Goal: Task Accomplishment & Management: Use online tool/utility

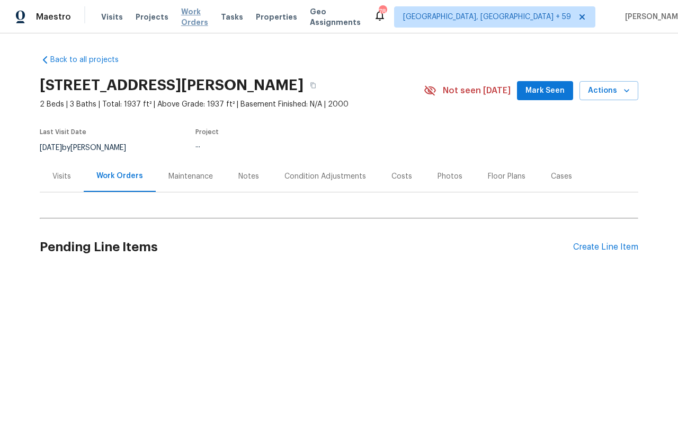
click at [193, 17] on span "Work Orders" at bounding box center [194, 16] width 27 height 21
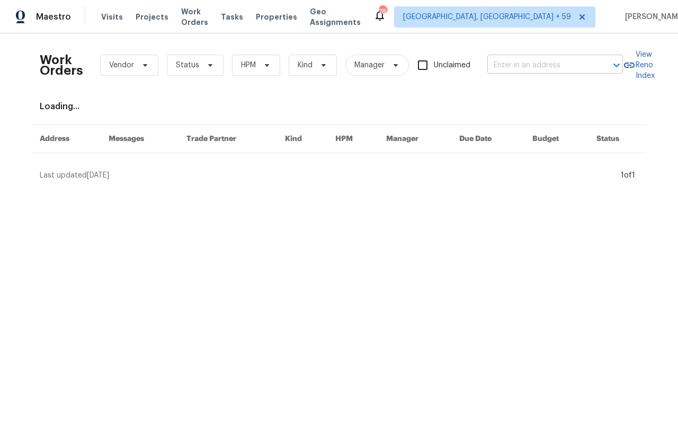
click at [511, 68] on input "text" at bounding box center [541, 65] width 106 height 16
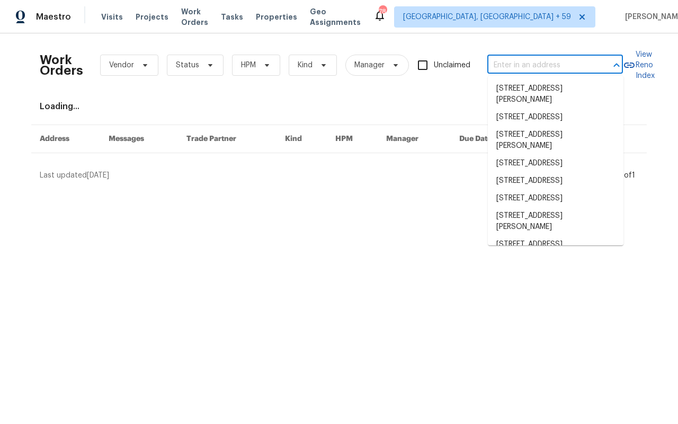
paste input "[STREET_ADDRESS]"
type input "[STREET_ADDRESS]"
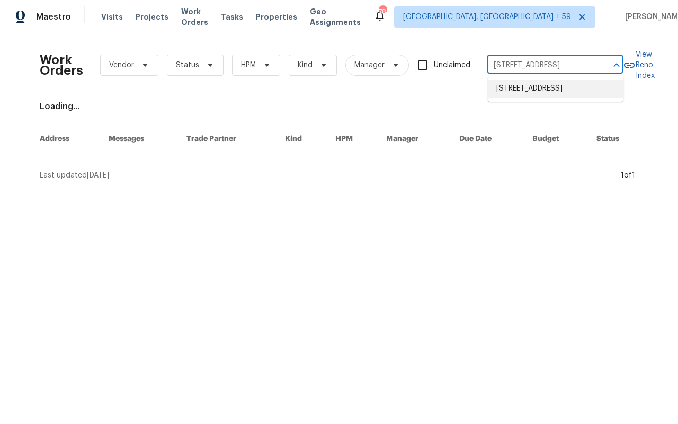
click at [531, 91] on li "[STREET_ADDRESS]" at bounding box center [556, 88] width 136 height 17
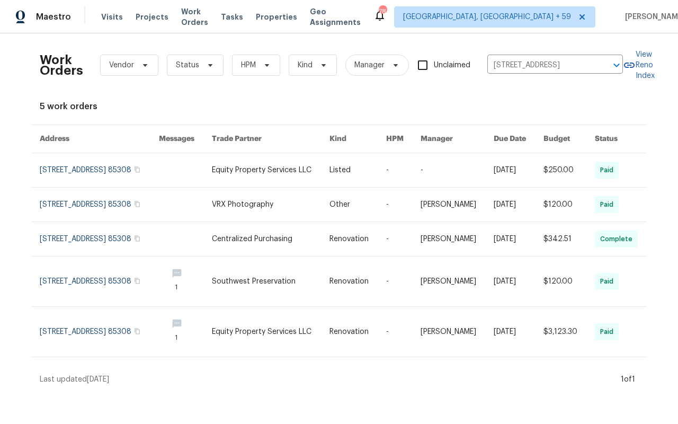
click at [87, 163] on link at bounding box center [99, 170] width 119 height 34
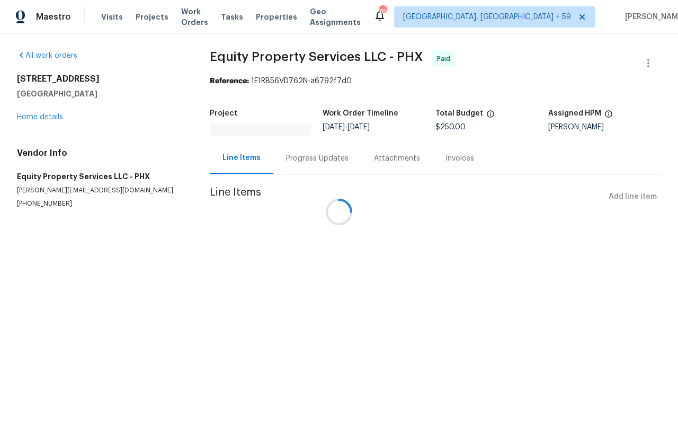
click at [30, 118] on div at bounding box center [339, 212] width 678 height 424
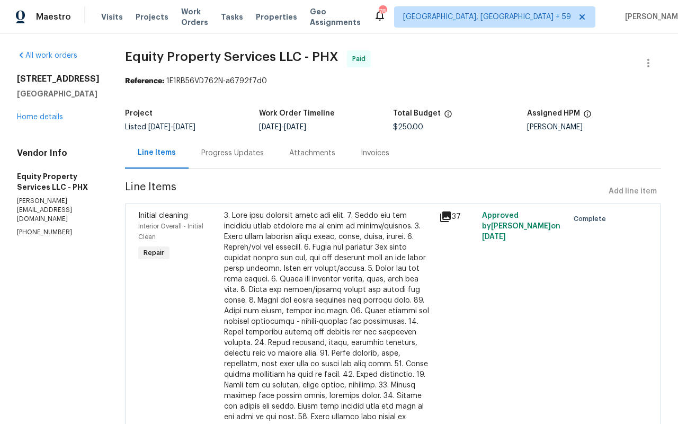
click at [30, 99] on h5 "[GEOGRAPHIC_DATA]" at bounding box center [58, 94] width 83 height 11
click at [33, 121] on link "Home details" at bounding box center [40, 116] width 46 height 7
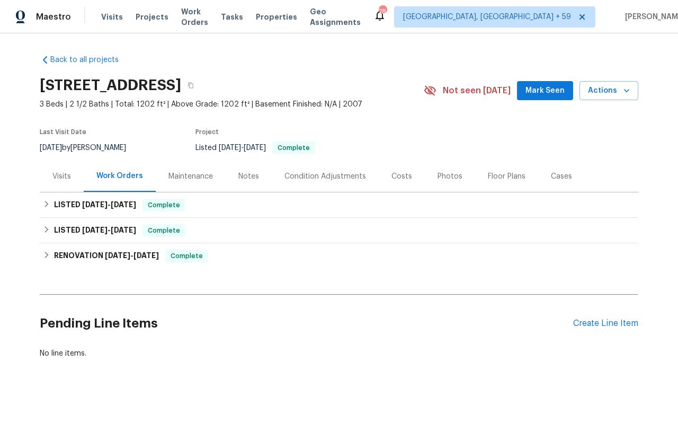
click at [188, 181] on div "Maintenance" at bounding box center [191, 176] width 45 height 11
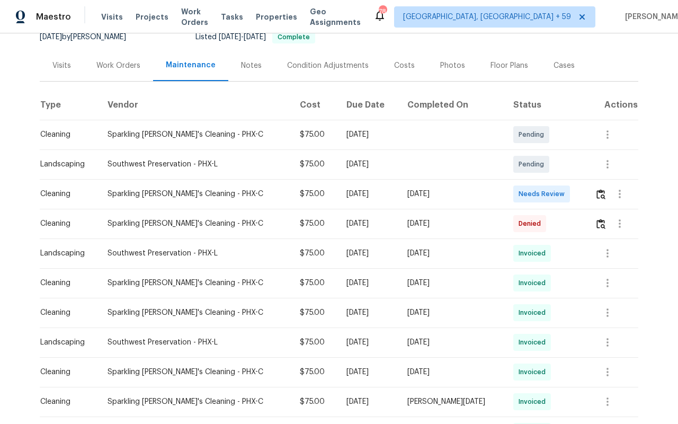
scroll to position [112, 0]
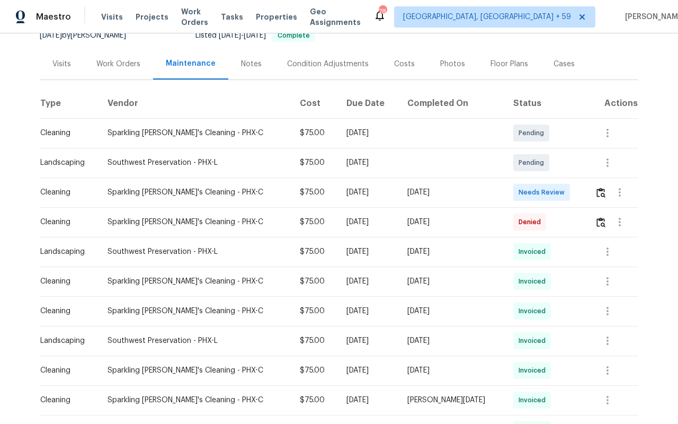
click at [593, 191] on td at bounding box center [613, 193] width 52 height 30
click at [598, 192] on img "button" at bounding box center [601, 193] width 9 height 10
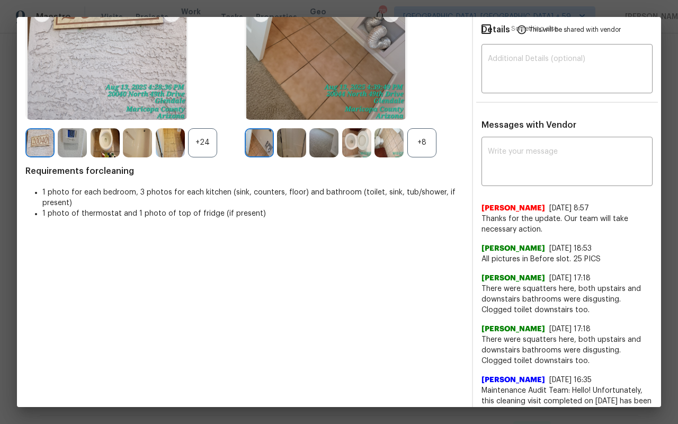
scroll to position [0, 0]
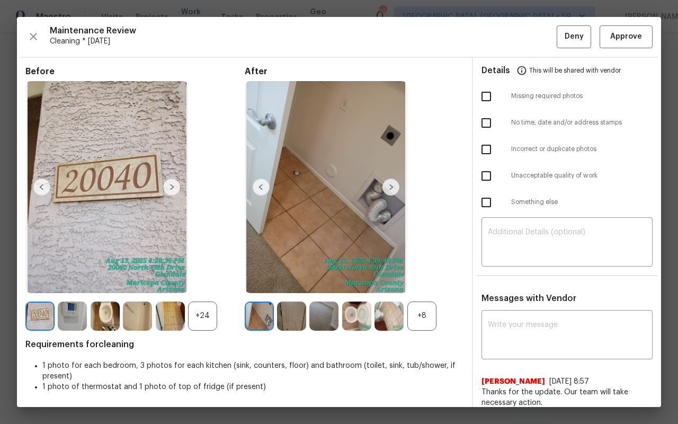
click at [174, 189] on img at bounding box center [171, 187] width 17 height 17
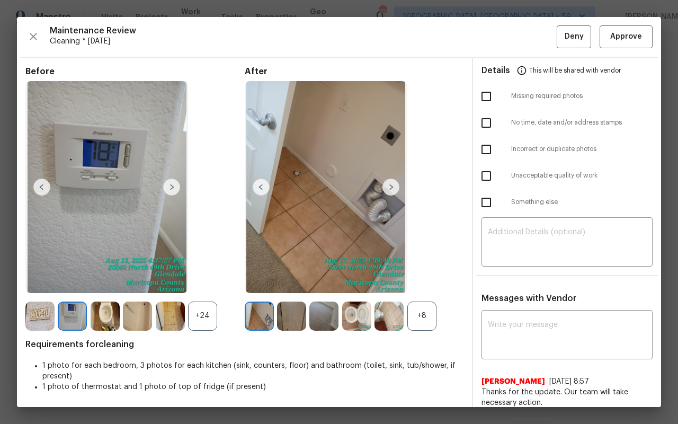
click at [174, 189] on img at bounding box center [171, 187] width 17 height 17
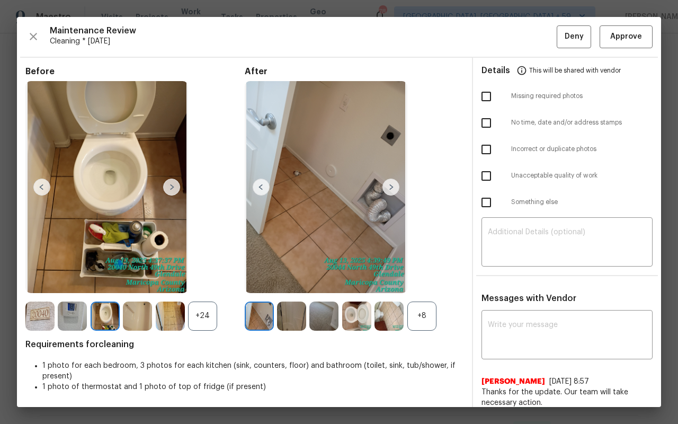
click at [174, 189] on img at bounding box center [171, 187] width 17 height 17
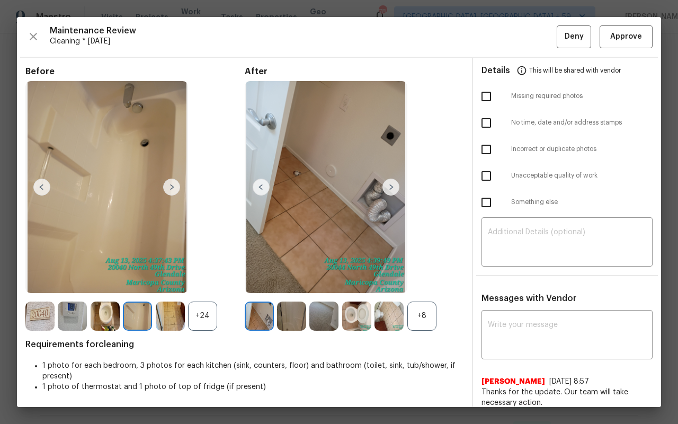
click at [108, 305] on img at bounding box center [105, 316] width 29 height 29
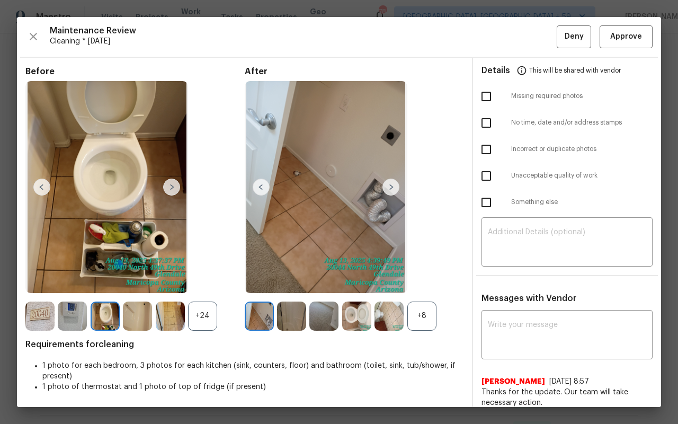
click at [133, 312] on img at bounding box center [137, 316] width 29 height 29
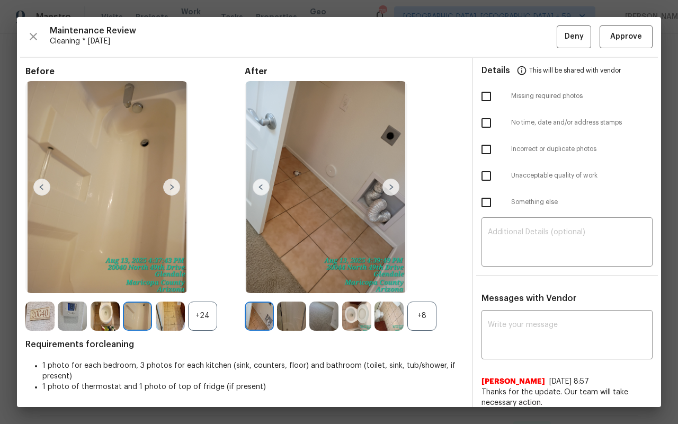
click at [176, 319] on img at bounding box center [170, 316] width 29 height 29
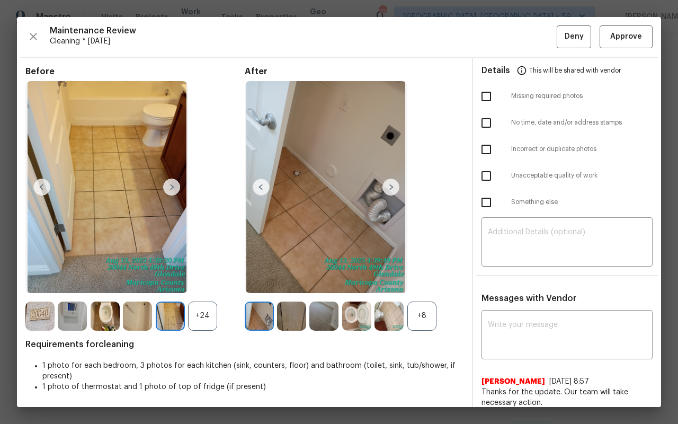
click at [206, 315] on div "+24" at bounding box center [202, 316] width 29 height 29
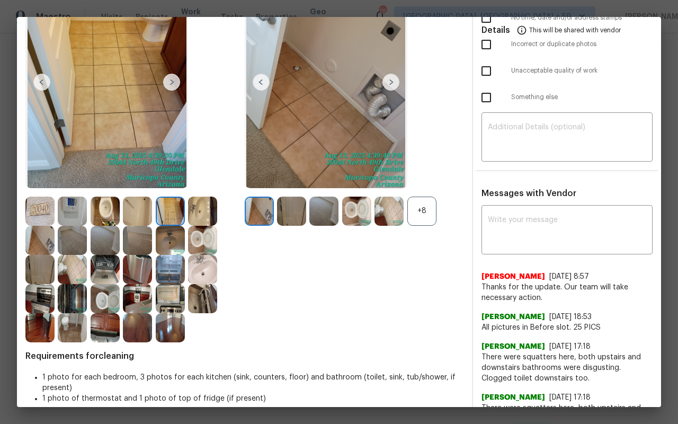
scroll to position [105, 0]
click at [36, 300] on img at bounding box center [39, 298] width 29 height 29
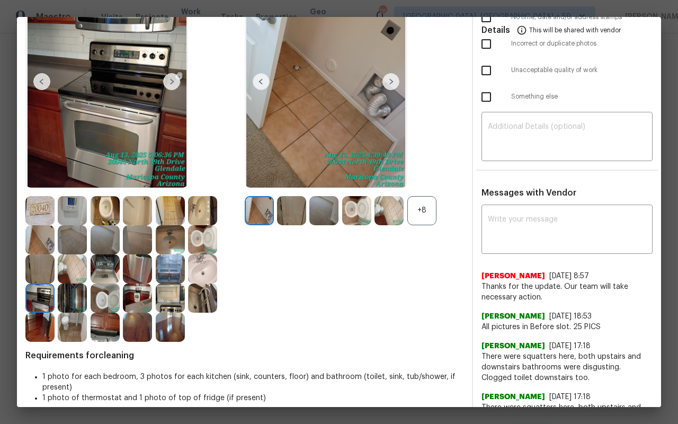
click at [67, 296] on img at bounding box center [72, 298] width 29 height 29
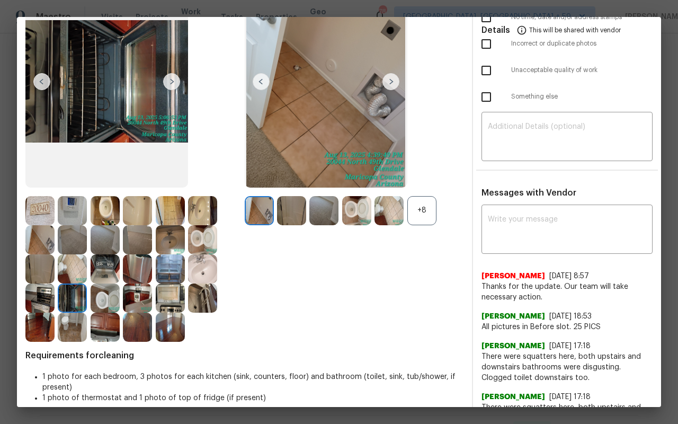
click at [102, 301] on img at bounding box center [105, 298] width 29 height 29
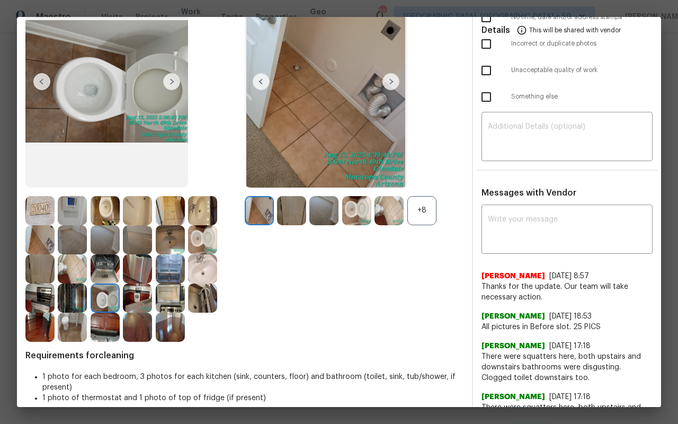
click at [135, 304] on img at bounding box center [137, 298] width 29 height 29
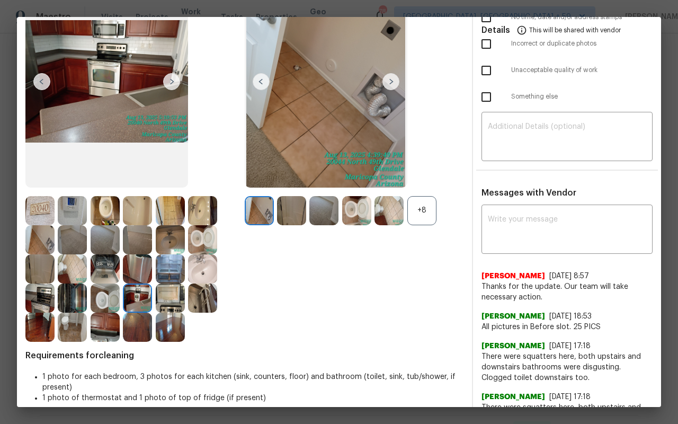
click at [134, 332] on img at bounding box center [137, 327] width 29 height 29
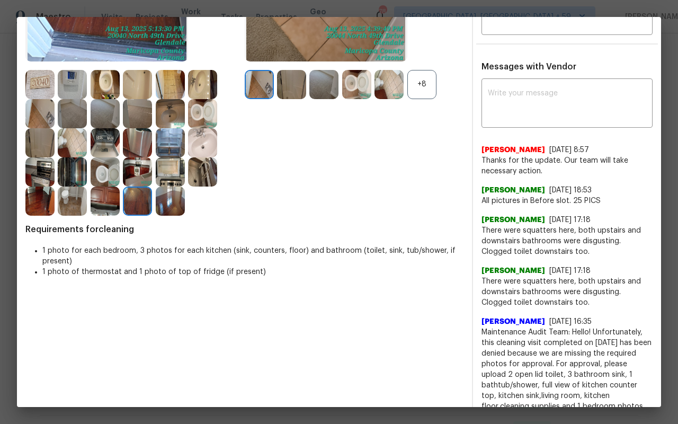
scroll to position [0, 0]
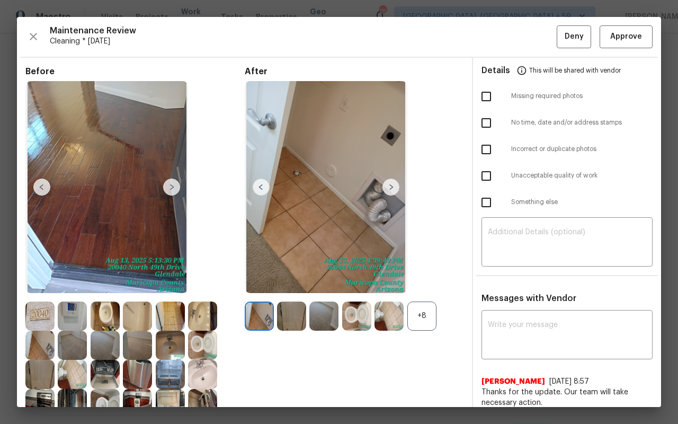
click at [419, 319] on div "+8" at bounding box center [422, 316] width 29 height 29
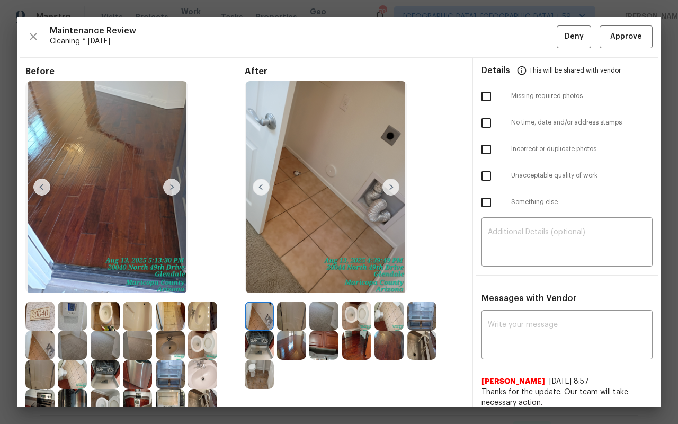
click at [429, 348] on img at bounding box center [422, 345] width 29 height 29
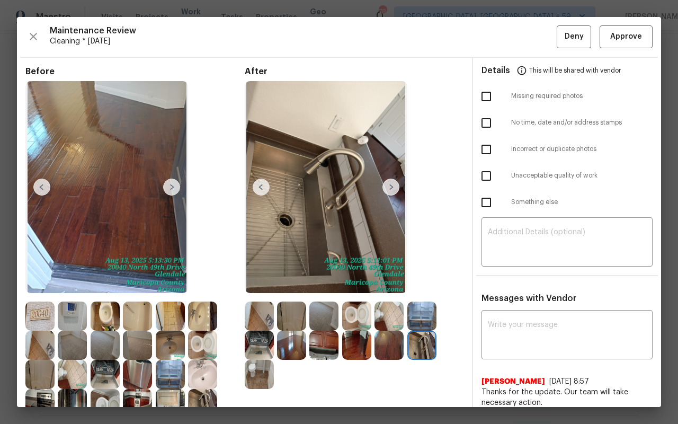
click at [254, 339] on img at bounding box center [259, 345] width 29 height 29
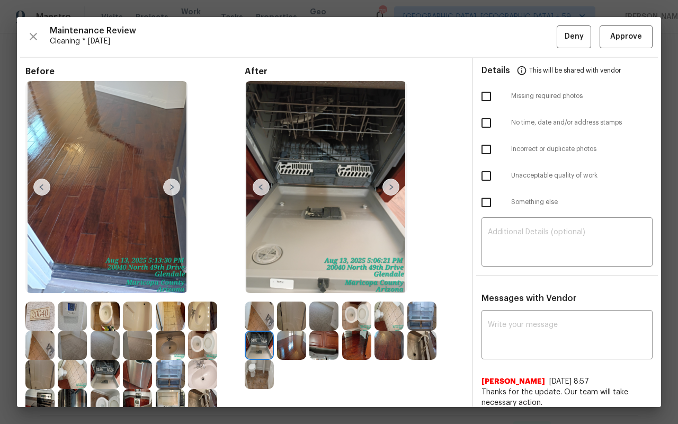
click at [70, 372] on img at bounding box center [72, 374] width 29 height 29
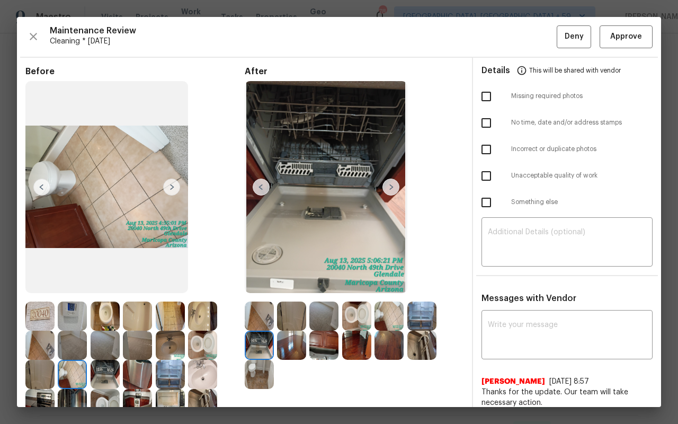
click at [70, 313] on img at bounding box center [72, 316] width 29 height 29
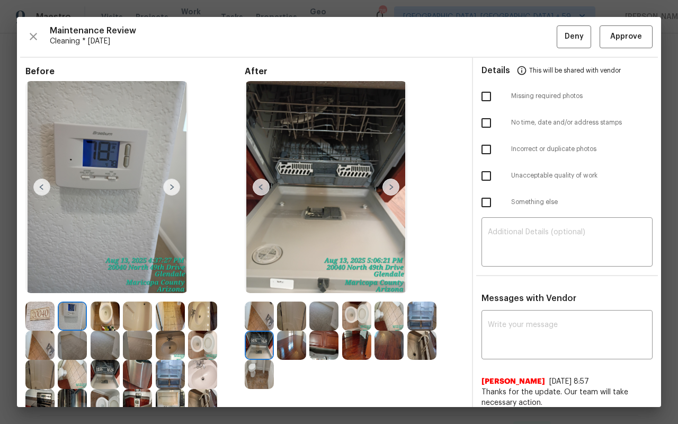
click at [31, 311] on img at bounding box center [39, 316] width 29 height 29
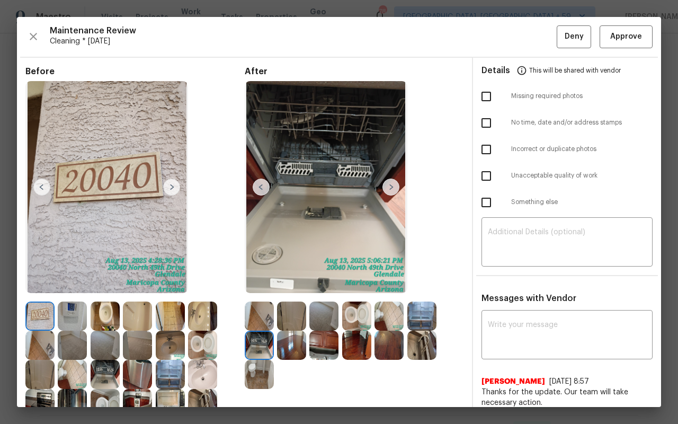
click at [25, 328] on div at bounding box center [41, 316] width 32 height 29
click at [29, 355] on img at bounding box center [39, 345] width 29 height 29
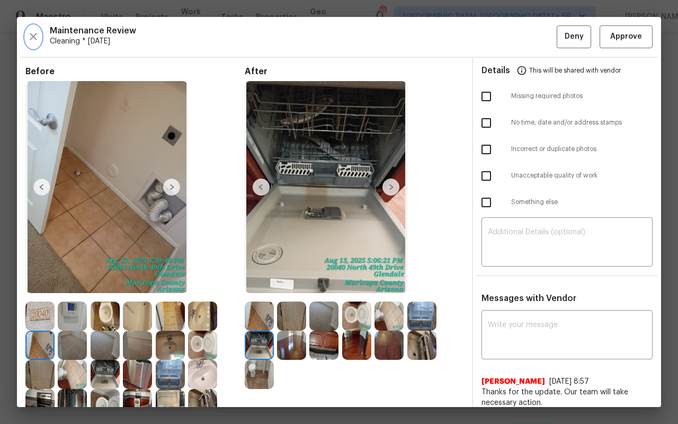
click at [36, 36] on icon "button" at bounding box center [33, 36] width 13 height 13
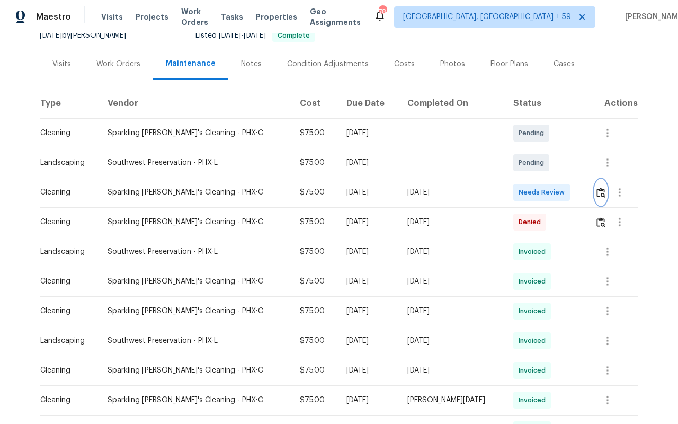
click at [599, 196] on img "button" at bounding box center [601, 193] width 9 height 10
click at [598, 197] on img "button" at bounding box center [601, 193] width 9 height 10
